Goal: Find specific page/section

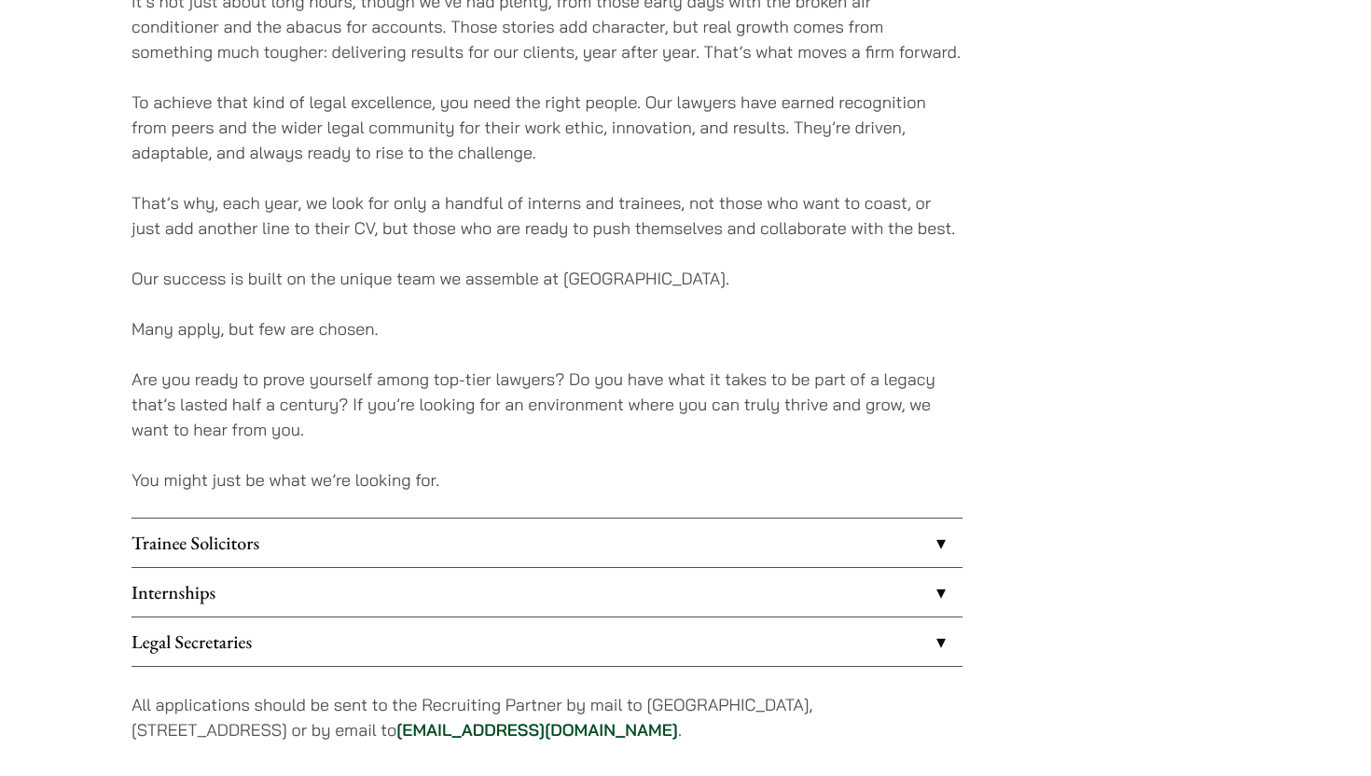
scroll to position [1376, 0]
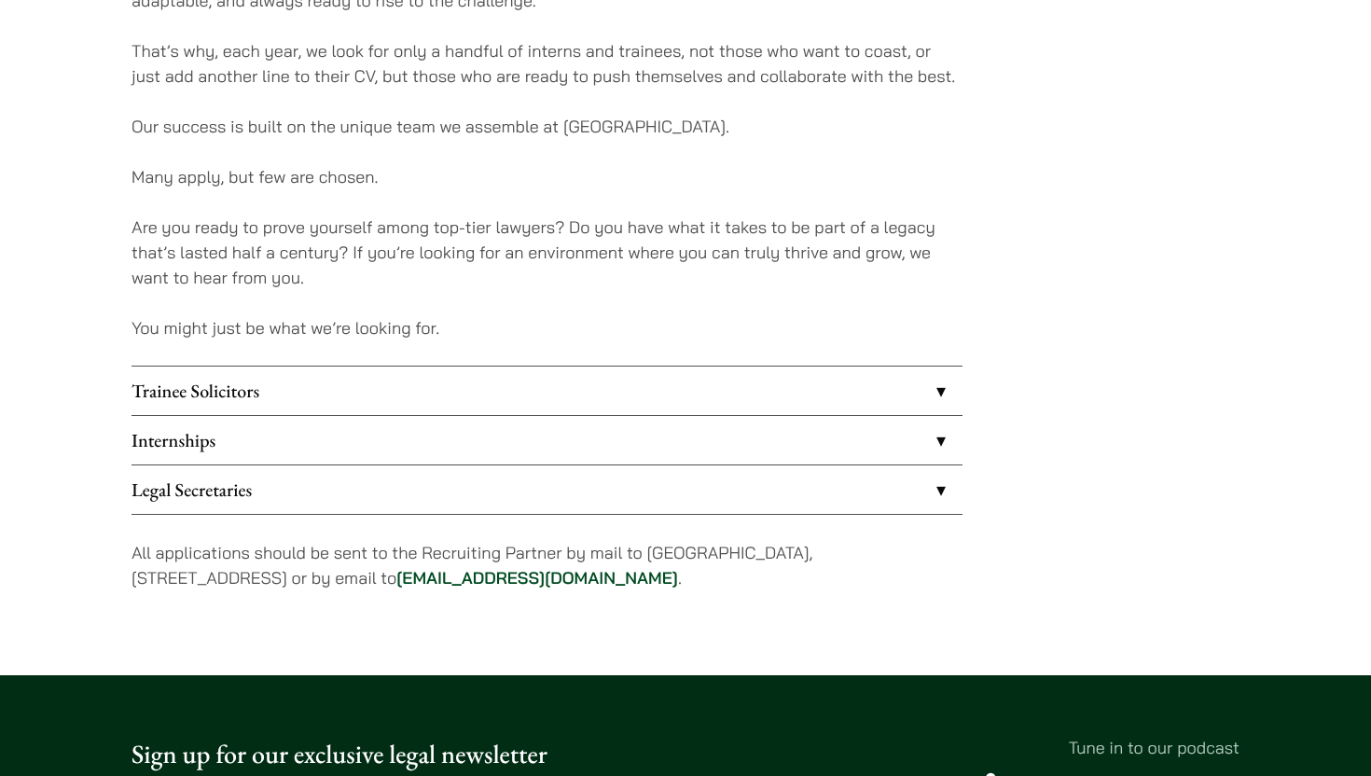
click at [939, 439] on link "Internships" at bounding box center [546, 440] width 831 height 48
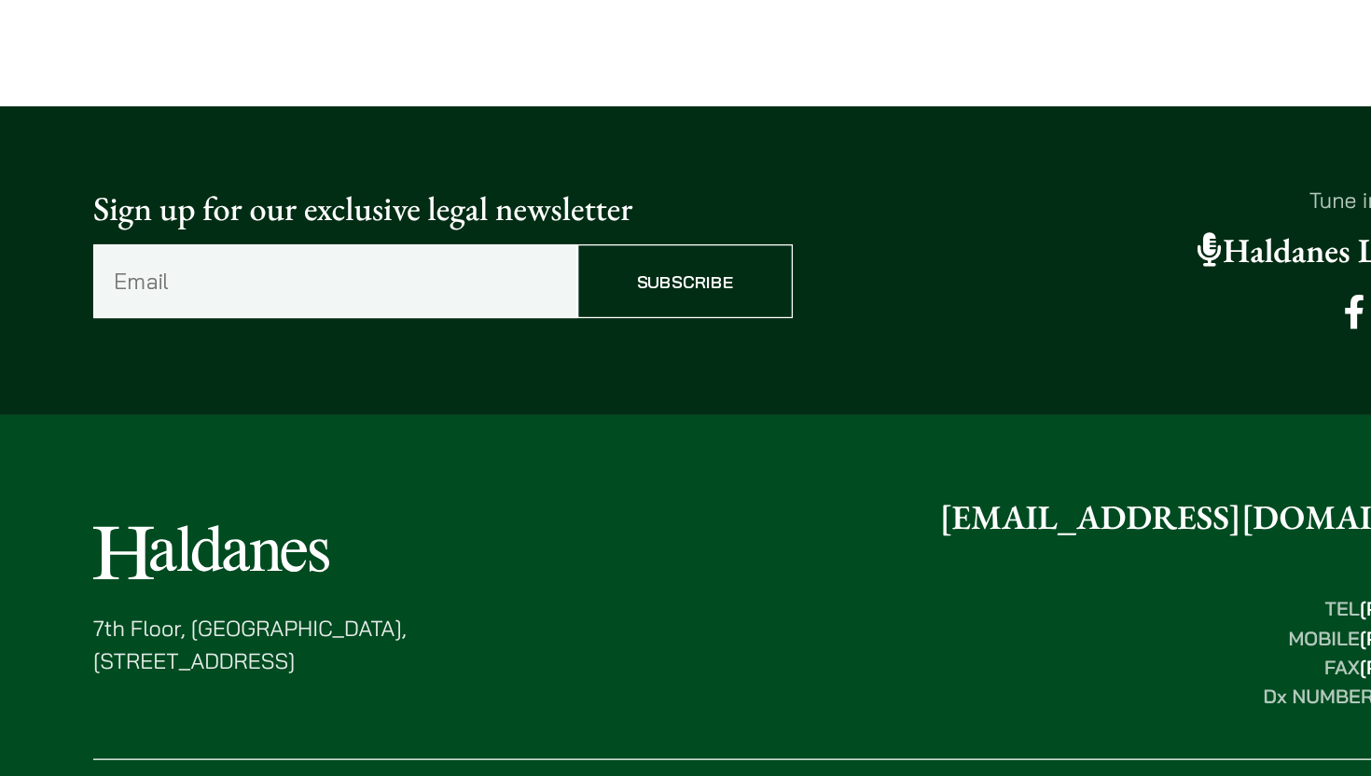
scroll to position [2266, 0]
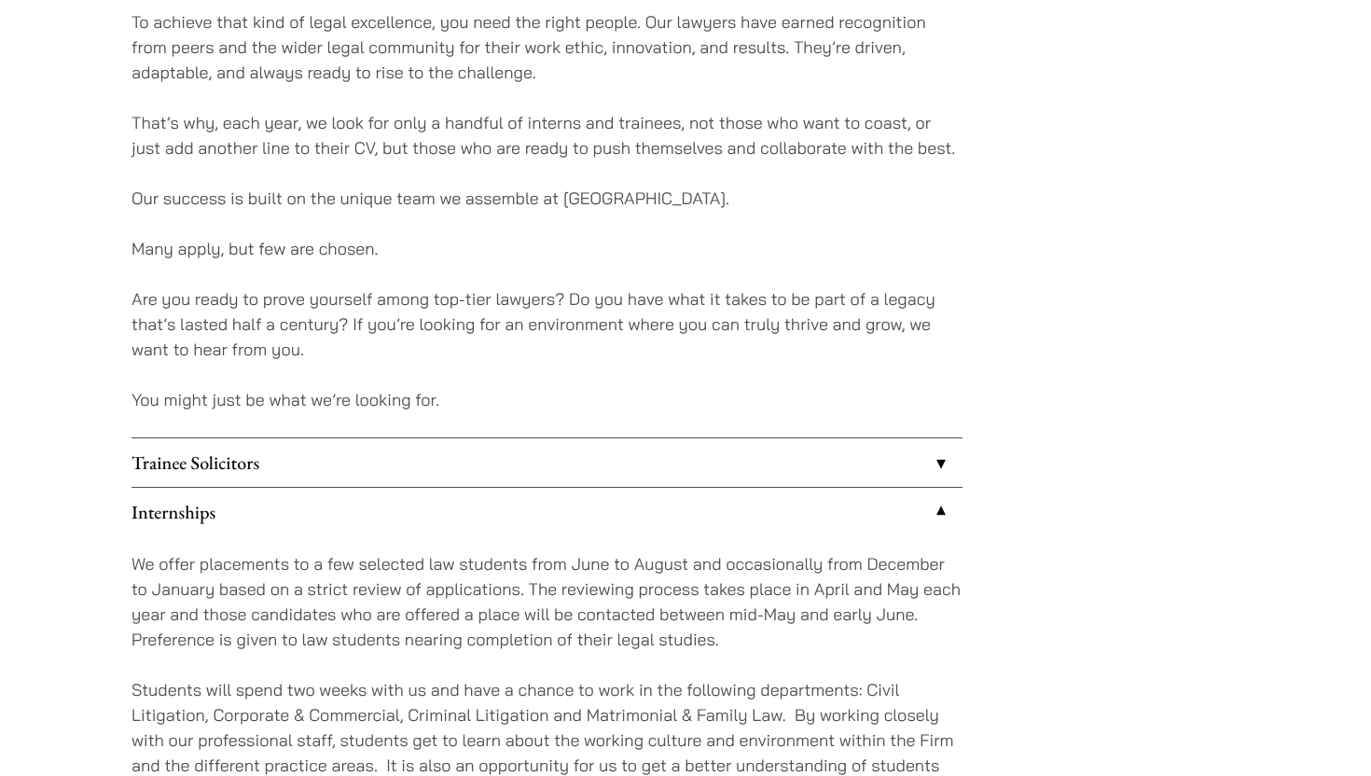
scroll to position [1353, 0]
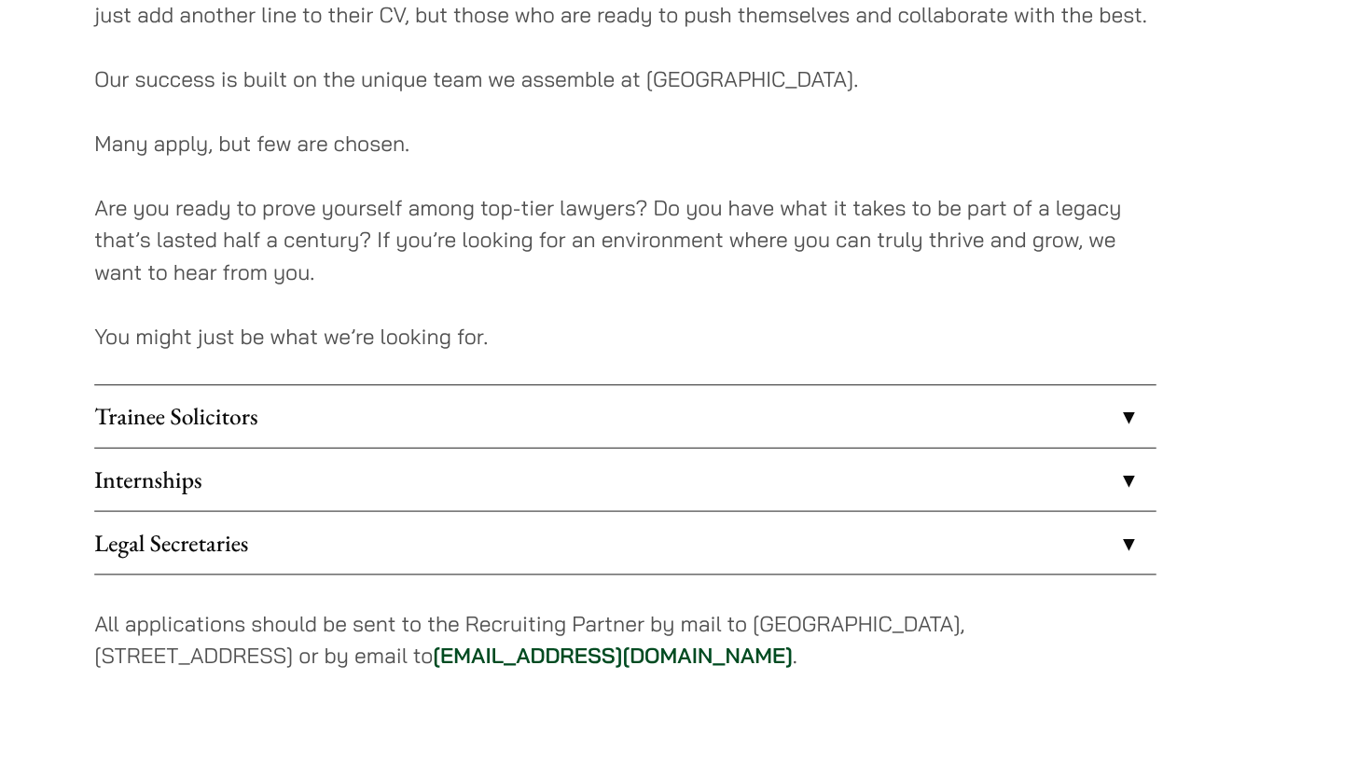
scroll to position [1275, 0]
